Goal: Navigation & Orientation: Find specific page/section

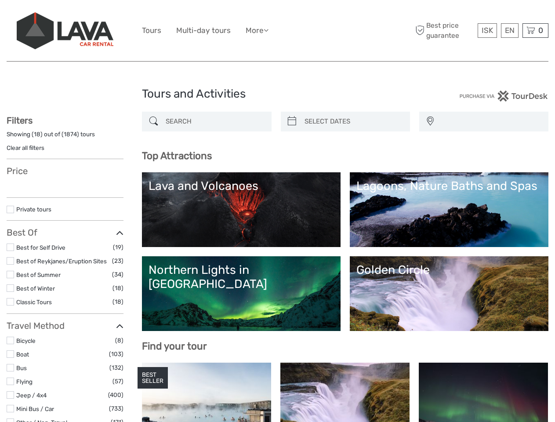
select select
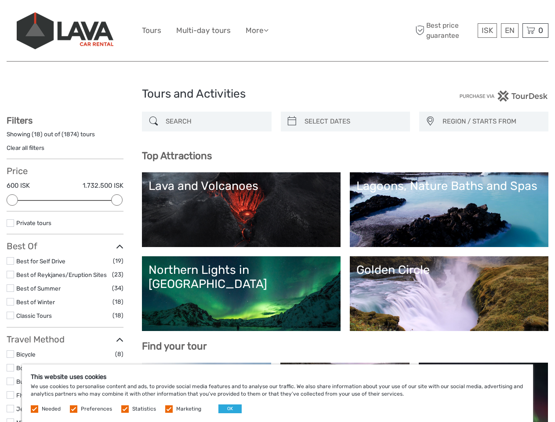
click at [277, 31] on ul "Tours Multi-day tours More Food & drink Travel Articles Back to [GEOGRAPHIC_DAT…" at bounding box center [212, 30] width 140 height 13
click at [258, 30] on link "More" at bounding box center [257, 30] width 23 height 13
click at [268, 30] on icon at bounding box center [266, 29] width 5 height 7
click at [487, 30] on span "ISK" at bounding box center [487, 30] width 11 height 9
click at [509, 30] on div "EN English Español Deutsch" at bounding box center [510, 30] width 18 height 15
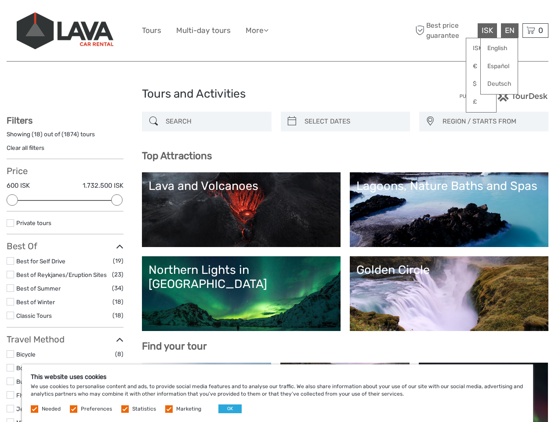
click at [535, 30] on div "0 Items Total 0 ISK Checkout The shopping cart is empty." at bounding box center [535, 30] width 26 height 15
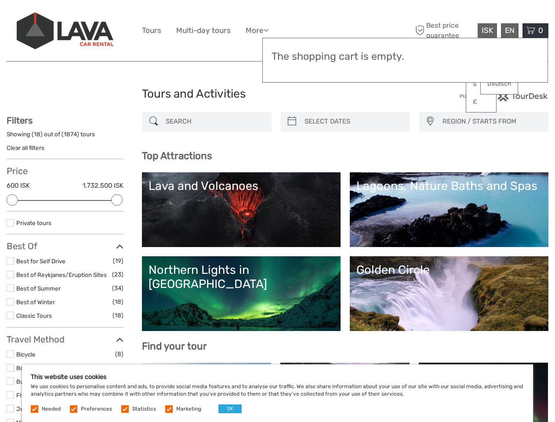
click at [12, 200] on div at bounding box center [12, 199] width 11 height 11
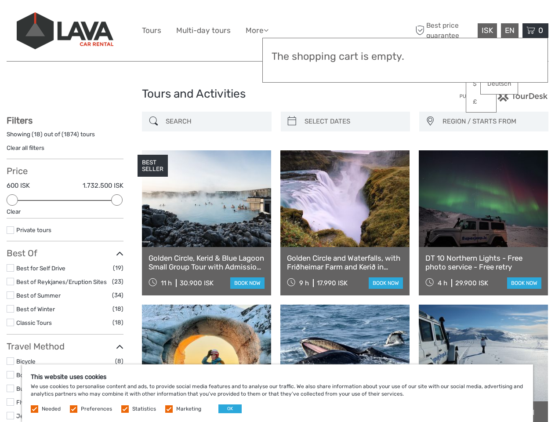
scroll to position [50, 0]
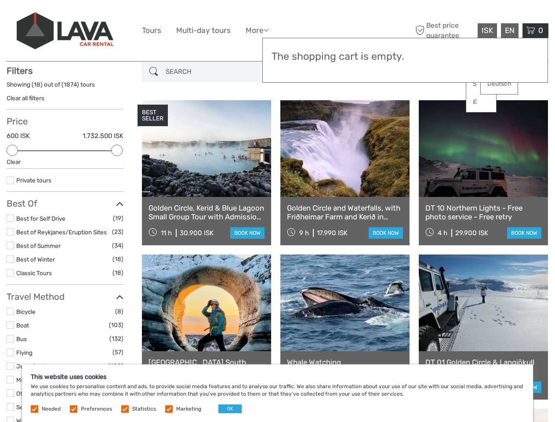
click at [117, 200] on icon at bounding box center [119, 204] width 7 height 12
click at [292, 121] on link at bounding box center [344, 148] width 129 height 97
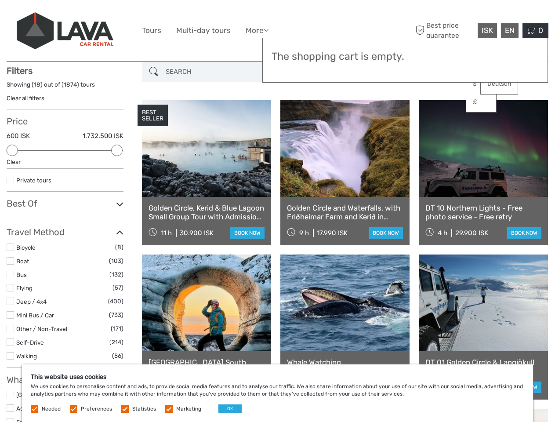
click at [353, 121] on link at bounding box center [344, 148] width 129 height 97
